Goal: Task Accomplishment & Management: Use online tool/utility

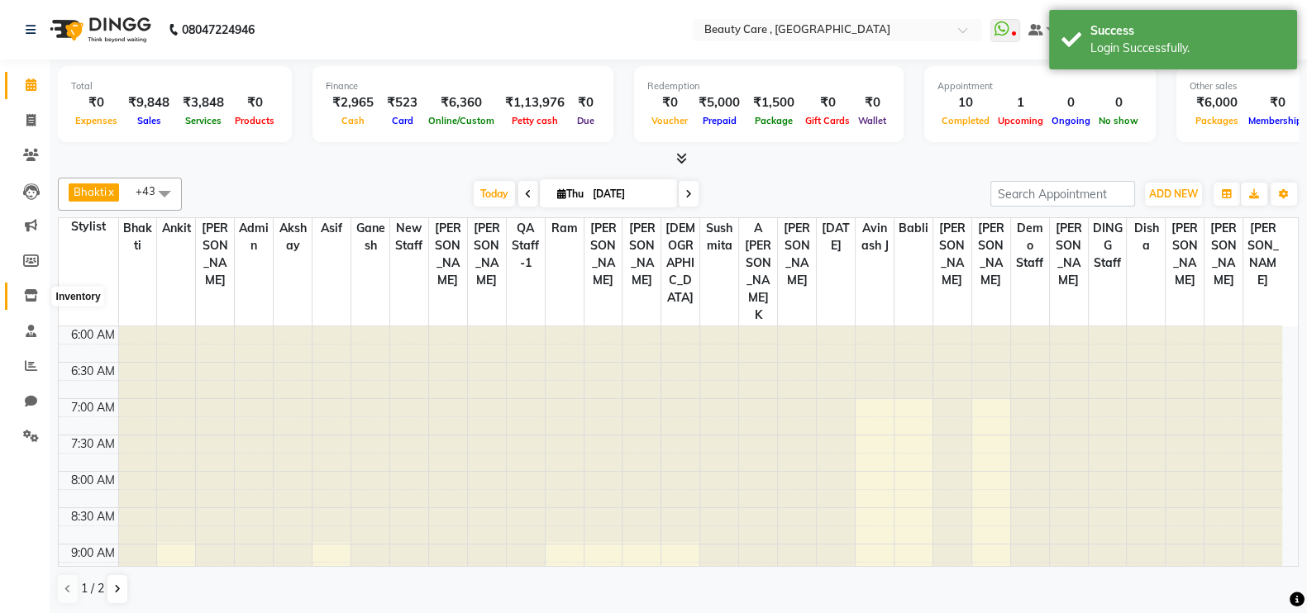
click at [26, 294] on icon at bounding box center [31, 295] width 14 height 12
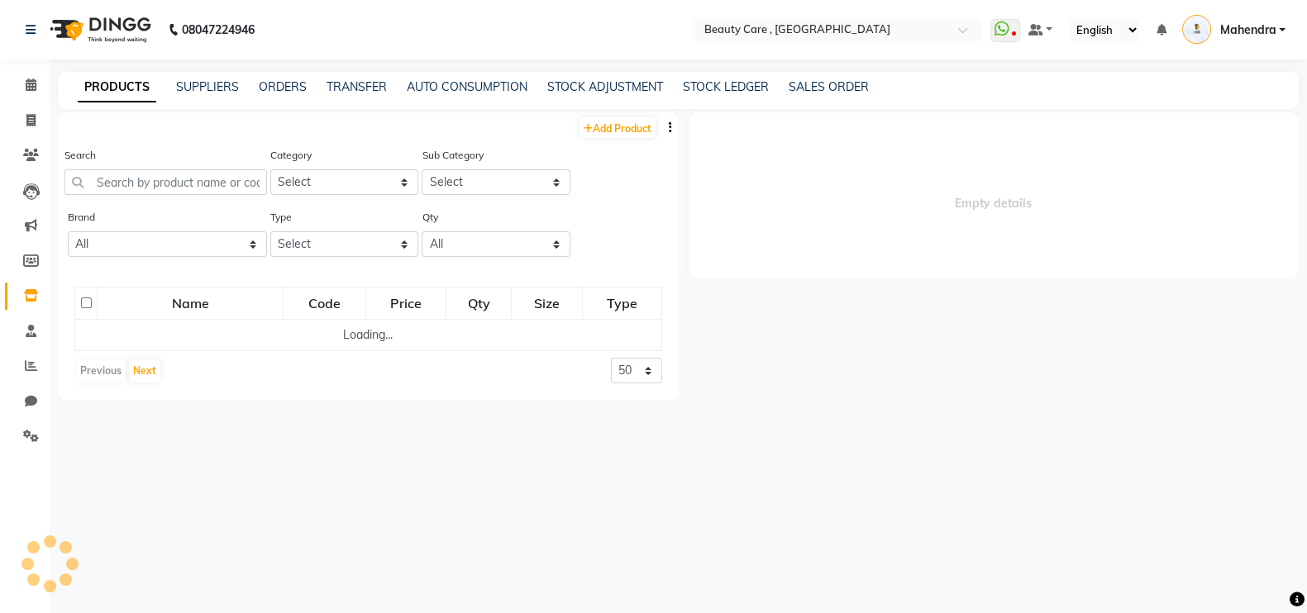
select select
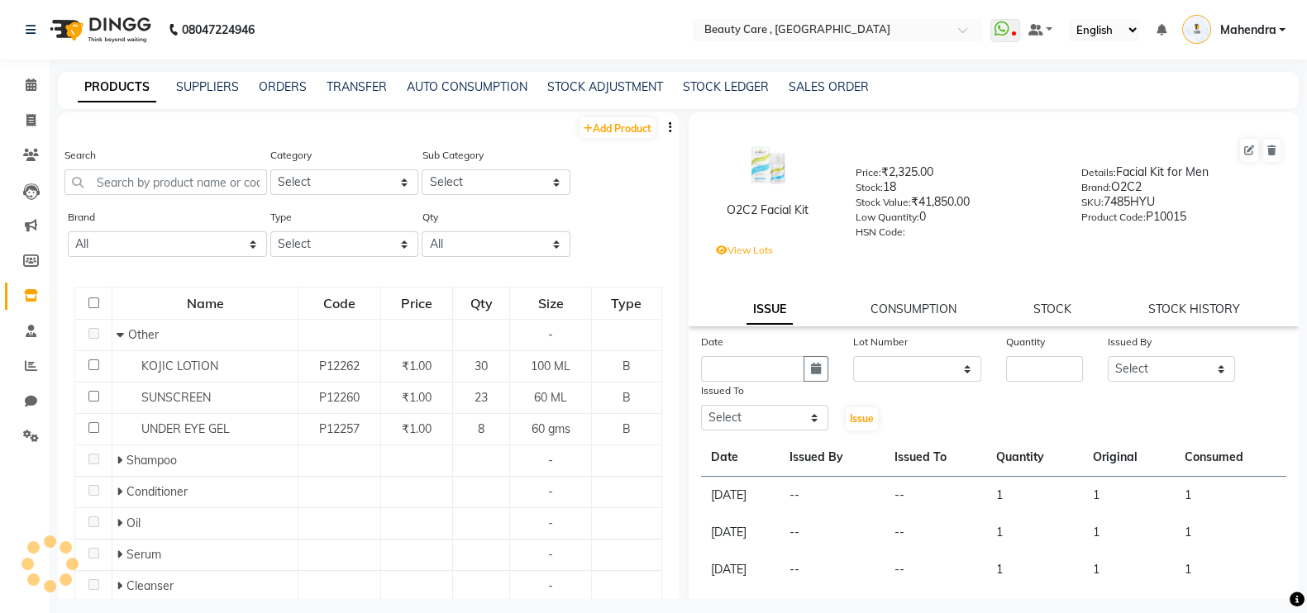
click at [669, 128] on icon "button" at bounding box center [670, 128] width 3 height 12
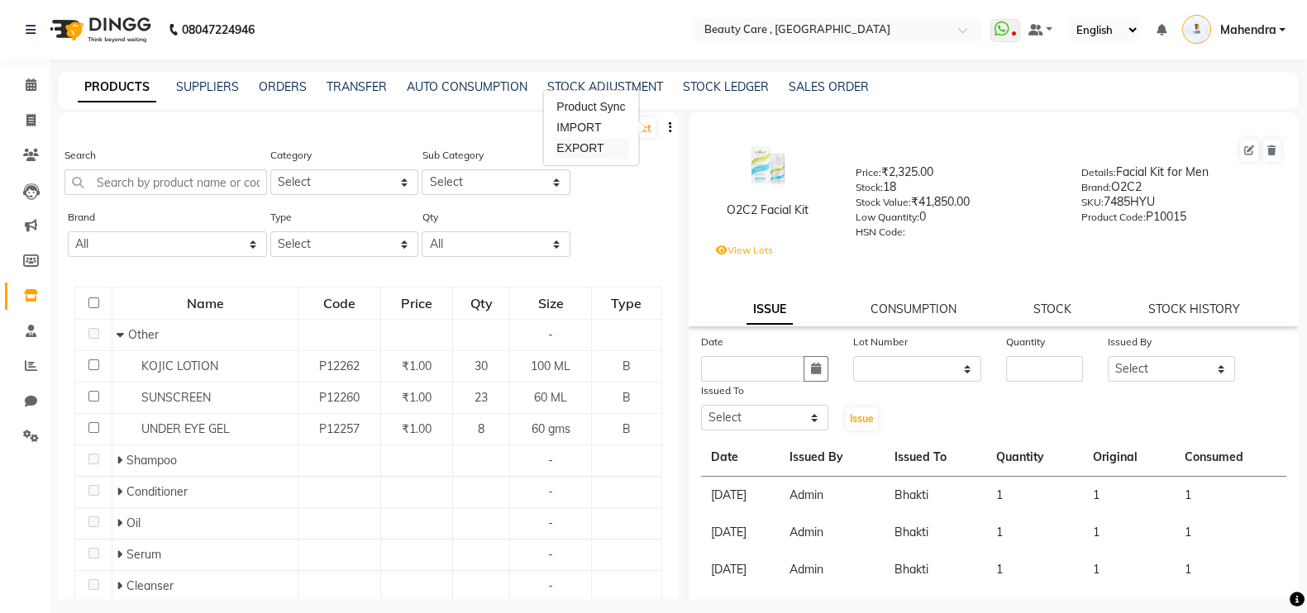
click at [579, 145] on div "EXPORT" at bounding box center [590, 148] width 75 height 21
click at [26, 80] on icon at bounding box center [31, 85] width 11 height 12
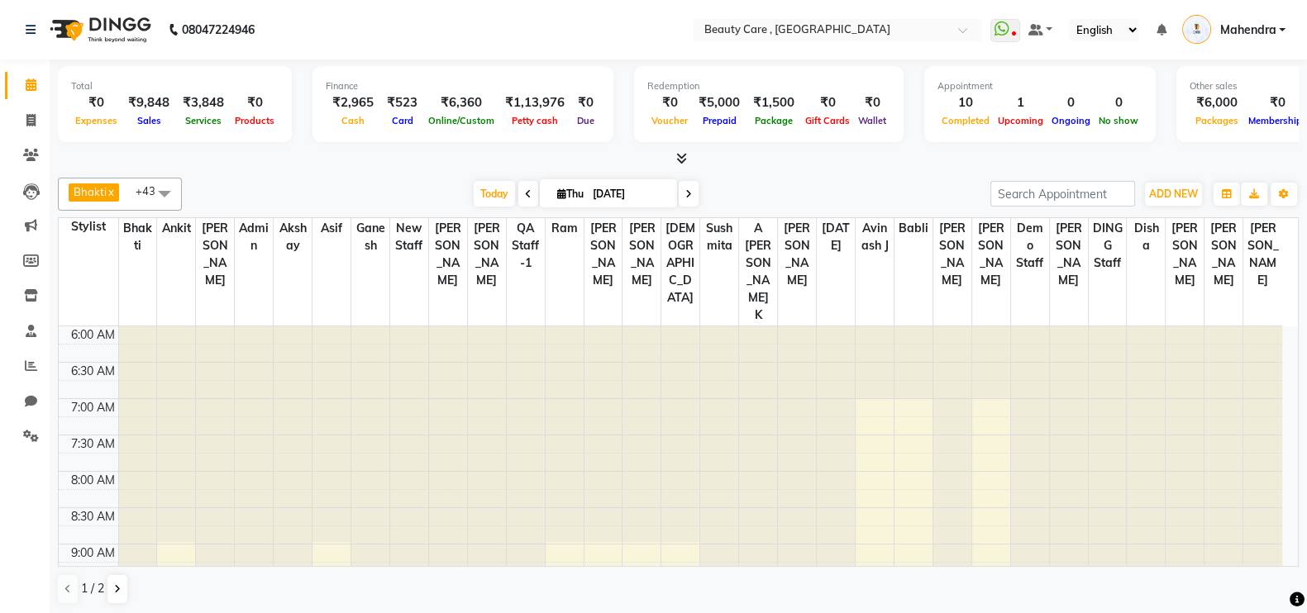
click at [804, 184] on div "[DATE] [DATE]" at bounding box center [586, 194] width 792 height 25
click at [347, 179] on div "Bhakti x Ankit x [PERSON_NAME] x Admin x Akshay x asif x Ganesh x new staff x […" at bounding box center [678, 194] width 1241 height 33
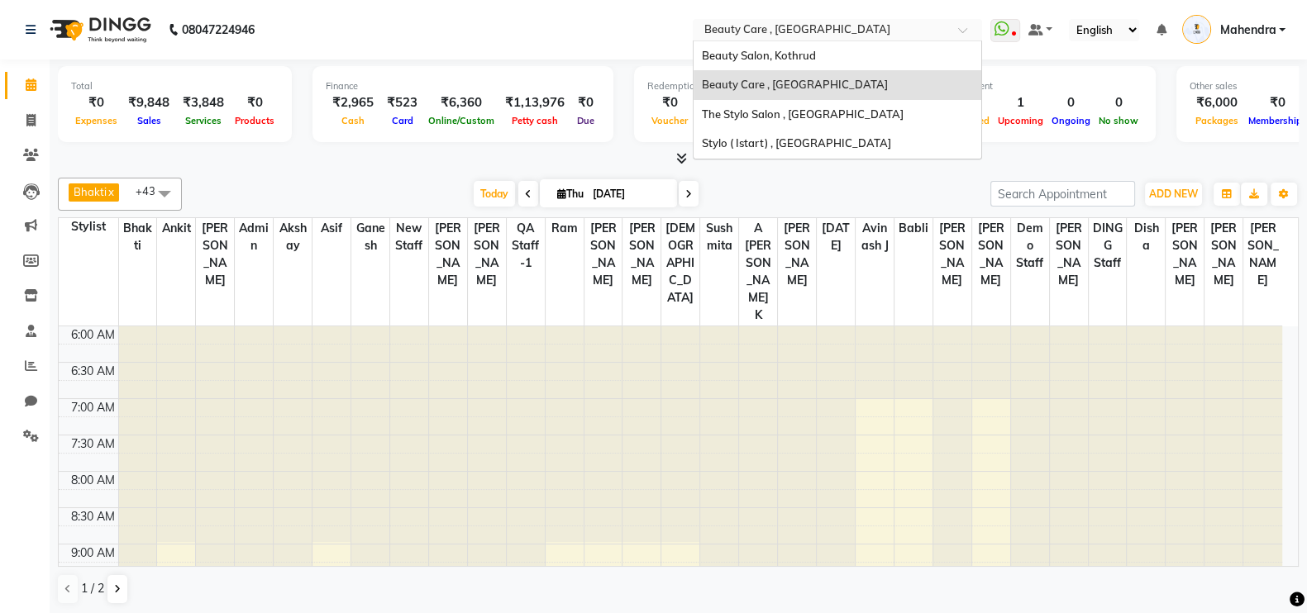
click at [711, 22] on span "Beauty Care , [GEOGRAPHIC_DATA]" at bounding box center [797, 28] width 186 height 13
